Goal: Task Accomplishment & Management: Manage account settings

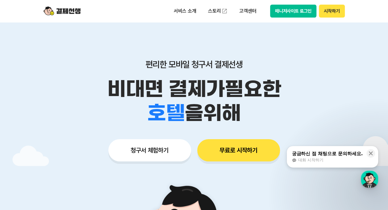
click at [241, 148] on button "무료로 시작하기" at bounding box center [238, 150] width 83 height 22
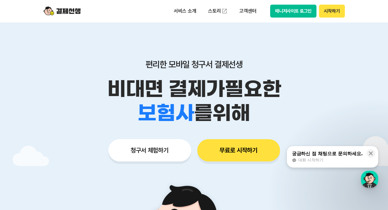
click at [337, 16] on button "시작하기" at bounding box center [332, 11] width 26 height 13
click at [292, 12] on button "매니저사이트 로그인" at bounding box center [293, 11] width 47 height 13
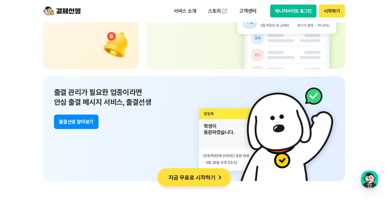
scroll to position [4471, 0]
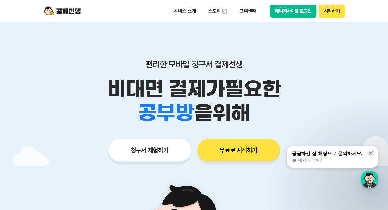
click at [300, 11] on button "매니저사이트 로그인" at bounding box center [293, 11] width 47 height 13
